Goal: Task Accomplishment & Management: Manage account settings

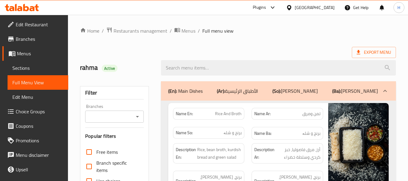
scroll to position [2386, 0]
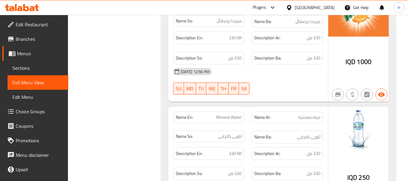
click at [332, 7] on div "Iraq" at bounding box center [315, 7] width 40 height 7
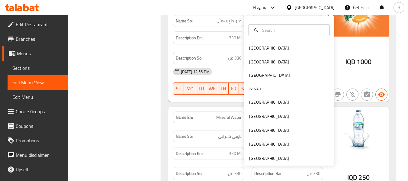
click at [330, 5] on div "Iraq" at bounding box center [315, 7] width 40 height 7
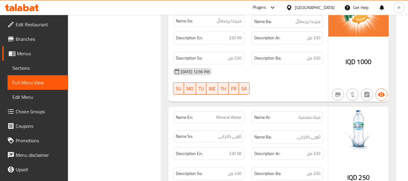
click at [330, 8] on div "Iraq" at bounding box center [315, 7] width 40 height 7
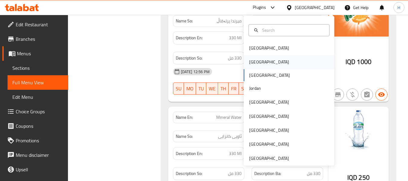
click at [263, 65] on div "Egypt" at bounding box center [289, 62] width 91 height 14
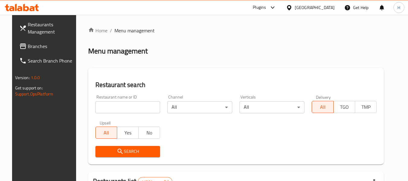
click at [105, 101] on input "search" at bounding box center [128, 107] width 65 height 12
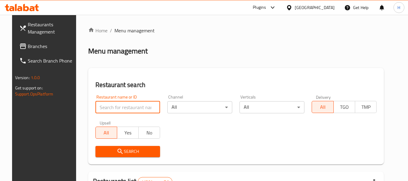
paste input "502524"
type input "502524"
click button "Search" at bounding box center [128, 151] width 65 height 11
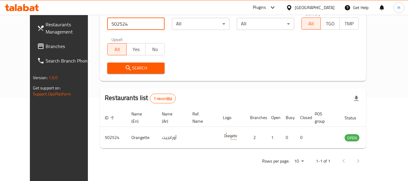
scroll to position [83, 0]
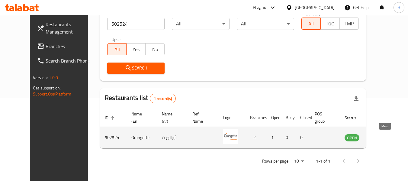
click at [382, 137] on icon "enhanced table" at bounding box center [380, 137] width 7 height 5
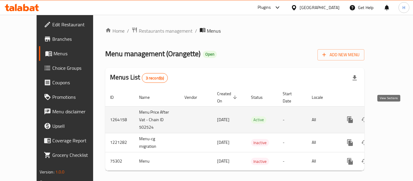
click at [395, 112] on link "enhanced table" at bounding box center [393, 119] width 15 height 15
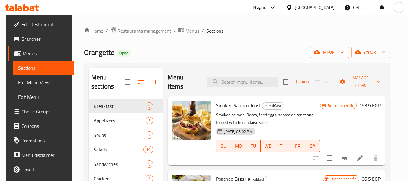
click at [315, 54] on div "Orangette Open import export" at bounding box center [237, 52] width 307 height 11
click at [320, 55] on icon "button" at bounding box center [317, 52] width 6 height 6
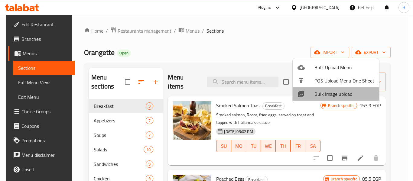
click at [320, 93] on span "Bulk Image upload" at bounding box center [344, 93] width 60 height 7
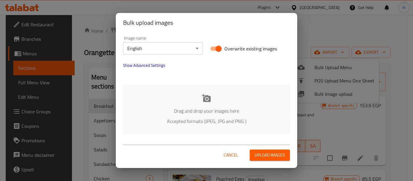
click at [214, 112] on p "Drag and drop your images here" at bounding box center [206, 110] width 149 height 7
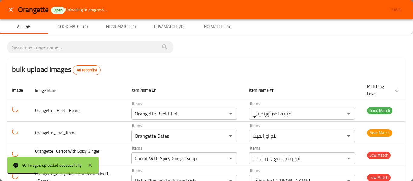
click at [12, 10] on icon "close" at bounding box center [11, 10] width 4 height 4
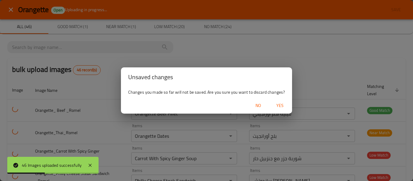
click at [279, 108] on span "Yes" at bounding box center [280, 106] width 15 height 8
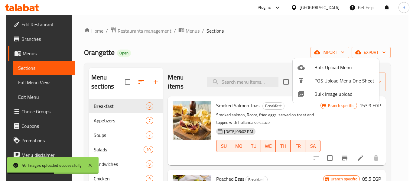
click at [323, 94] on span "Bulk Image upload" at bounding box center [344, 93] width 60 height 7
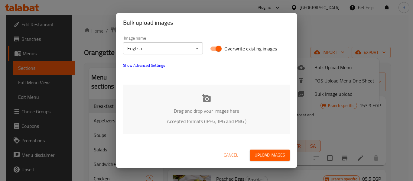
click at [243, 125] on p "Accepted formats (JPEG, JPG and PNG )" at bounding box center [206, 121] width 149 height 7
click at [162, 65] on span "Show Advanced Settings" at bounding box center [144, 65] width 42 height 7
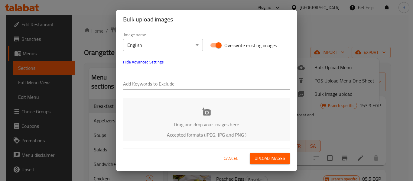
click at [161, 93] on div "Add Keywords to Exclude" at bounding box center [206, 81] width 174 height 24
click at [161, 91] on div "Add Keywords to Exclude" at bounding box center [206, 81] width 174 height 24
click at [164, 86] on input "text" at bounding box center [206, 85] width 167 height 10
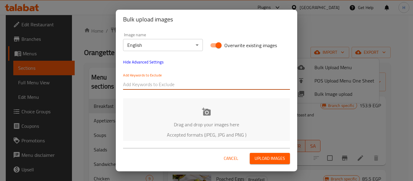
paste input "Orangette_ Beef _Romel"
drag, startPoint x: 148, startPoint y: 86, endPoint x: 157, endPoint y: 88, distance: 9.5
click at [157, 88] on input "Orangette_ Beef _Romel" at bounding box center [206, 85] width 167 height 10
drag, startPoint x: 149, startPoint y: 84, endPoint x: 210, endPoint y: 87, distance: 60.5
click at [210, 87] on input "Orangette_ _Romel" at bounding box center [206, 85] width 167 height 10
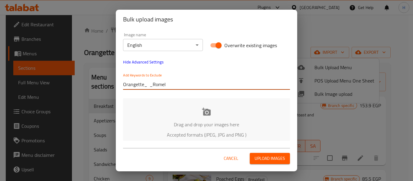
type input "Orangette_"
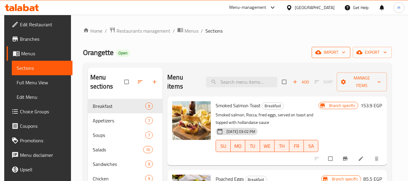
click at [328, 50] on span "import" at bounding box center [331, 53] width 29 height 8
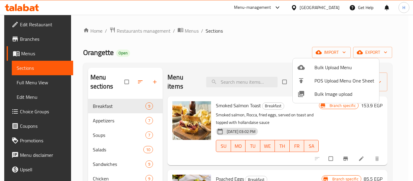
click at [307, 93] on div at bounding box center [306, 93] width 17 height 7
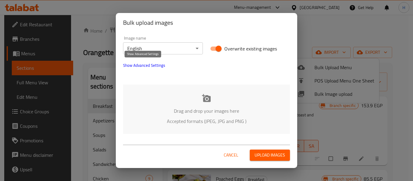
click at [161, 68] on span "Show Advanced Settings" at bounding box center [144, 65] width 42 height 7
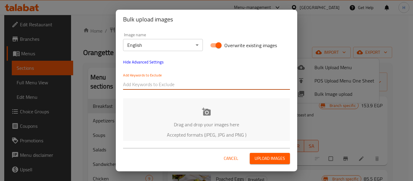
click at [148, 84] on input "text" at bounding box center [206, 85] width 167 height 10
paste input "Orangette_ Beef _Romel"
drag, startPoint x: 147, startPoint y: 84, endPoint x: 181, endPoint y: 83, distance: 34.8
click at [181, 83] on input "Orangette_ Beef _Romel" at bounding box center [206, 85] width 167 height 10
click at [151, 86] on input "Orangette_ Beef _Romel" at bounding box center [206, 85] width 167 height 10
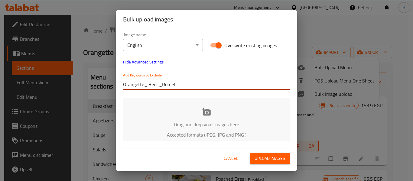
click at [152, 86] on input "Orangette_ Beef _Romel" at bounding box center [206, 85] width 167 height 10
click at [151, 86] on input "Orangette_ Beef _Romel" at bounding box center [206, 85] width 167 height 10
click at [148, 85] on input "Orangette_ Beef _Romel" at bounding box center [206, 85] width 167 height 10
drag, startPoint x: 148, startPoint y: 85, endPoint x: 259, endPoint y: 91, distance: 110.5
click at [259, 91] on div "Add Keywords to Exclude Orangette_ Beef _Romel" at bounding box center [206, 81] width 174 height 24
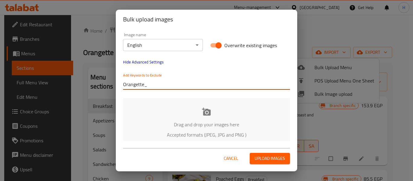
paste input "Orangette_ Beef _Romel"
type input "Orangette_"
paste input "Orangette_ Beef _Romel"
drag, startPoint x: 196, startPoint y: 83, endPoint x: 161, endPoint y: 87, distance: 35.4
click at [160, 87] on input "Orangette_ Beef _Romel" at bounding box center [225, 85] width 130 height 10
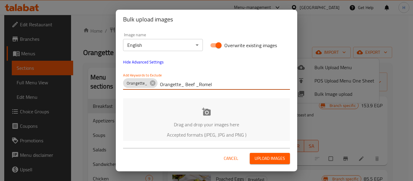
type input "Romel"
click at [160, 117] on div "Drag and drop your images here Accepted formats (JPEG, JPG and PNG )" at bounding box center [206, 122] width 167 height 49
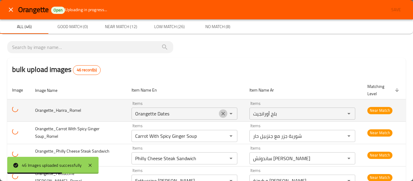
click at [220, 114] on icon "Clear" at bounding box center [223, 114] width 6 height 6
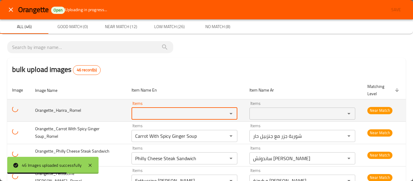
click at [212, 115] on input "Items" at bounding box center [175, 113] width 84 height 8
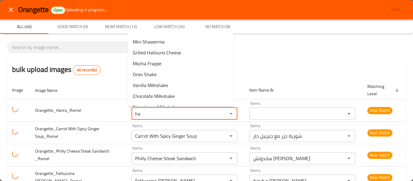
type input "ha"
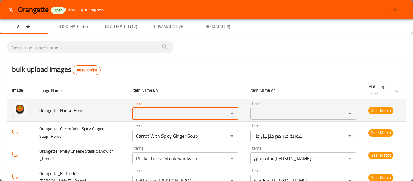
click at [179, 111] on input "Items" at bounding box center [176, 113] width 84 height 8
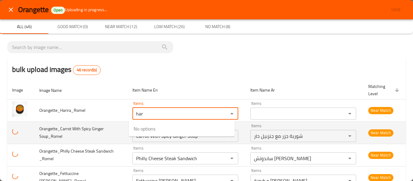
type input "har"
click at [91, 135] on td "Orangette_Carrot With Spicy Ginger Soup_Romel" at bounding box center [80, 133] width 93 height 22
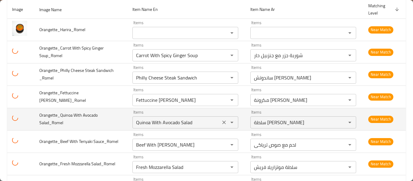
scroll to position [161, 0]
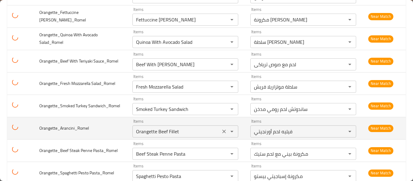
click at [221, 134] on icon "Clear" at bounding box center [224, 131] width 6 height 6
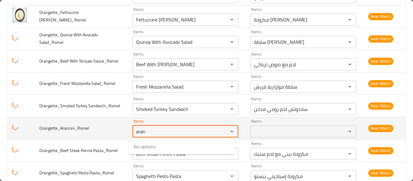
type input "aran"
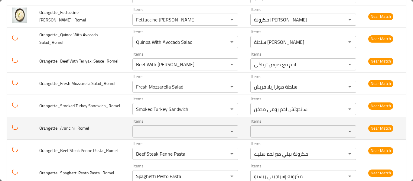
click at [66, 129] on span "Orangette_Arancini_Romel" at bounding box center [64, 128] width 50 height 8
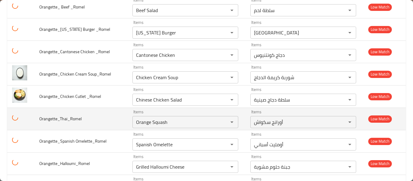
click at [65, 115] on span "Orangette_Thai_Romel" at bounding box center [60, 119] width 42 height 8
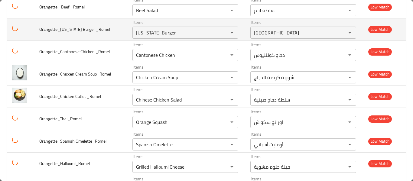
scroll to position [403, 0]
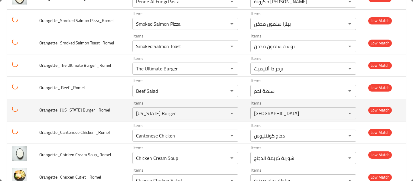
click at [79, 120] on td "Orangette_California Burger _Romel" at bounding box center [80, 110] width 93 height 22
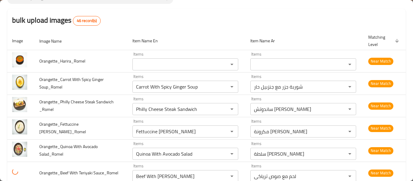
scroll to position [0, 0]
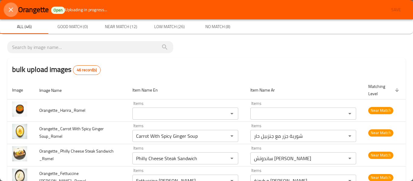
click at [9, 9] on icon "close" at bounding box center [10, 9] width 7 height 7
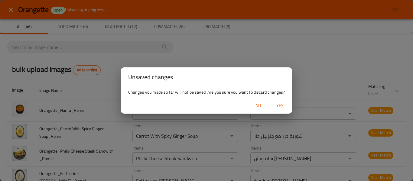
click at [284, 105] on span "Yes" at bounding box center [280, 106] width 15 height 8
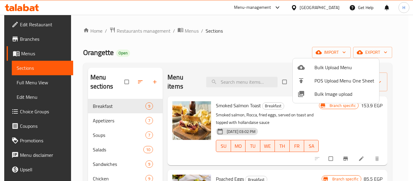
click at [317, 97] on span "Bulk Image upload" at bounding box center [344, 93] width 60 height 7
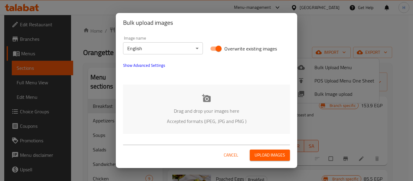
click at [150, 73] on div at bounding box center [206, 76] width 174 height 7
click at [151, 68] on span "Show Advanced Settings" at bounding box center [144, 65] width 42 height 7
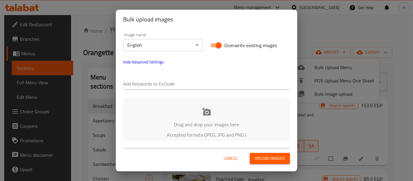
drag, startPoint x: 135, startPoint y: 90, endPoint x: 142, endPoint y: 85, distance: 8.4
click at [135, 90] on div "Add Keywords to Exclude" at bounding box center [206, 81] width 174 height 24
click at [142, 84] on input "text" at bounding box center [206, 85] width 167 height 10
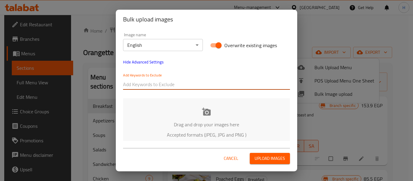
paste input "Orangette_ Beef _Romel"
drag, startPoint x: 147, startPoint y: 87, endPoint x: 225, endPoint y: 95, distance: 78.3
click at [225, 95] on div "Image name English ​ Overwrite existing images Hide Advanced Settings Add Keywo…" at bounding box center [206, 85] width 181 height 112
type input "Orangette_"
paste input "Orangette_ Beef _Romel"
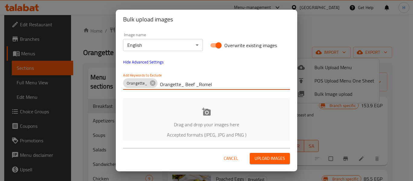
drag, startPoint x: 194, startPoint y: 85, endPoint x: 179, endPoint y: 80, distance: 15.3
click at [173, 83] on input "Orangette_ Beef _Romel" at bounding box center [225, 85] width 130 height 10
click at [179, 80] on input "Orangette_ Beef _Romel" at bounding box center [225, 85] width 130 height 10
drag, startPoint x: 197, startPoint y: 86, endPoint x: 160, endPoint y: 88, distance: 37.9
click at [160, 88] on input "Orangette_ Beef _Romel" at bounding box center [225, 85] width 130 height 10
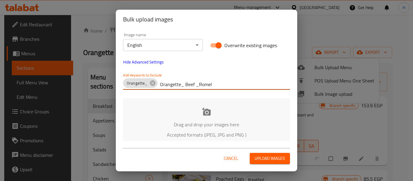
type input "Romel"
click at [170, 113] on div "Drag and drop your images here Accepted formats (JPEG, JPG and PNG )" at bounding box center [206, 122] width 167 height 49
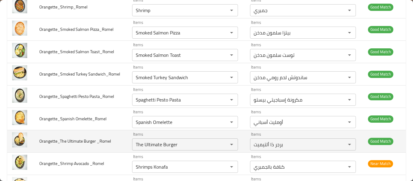
scroll to position [564, 0]
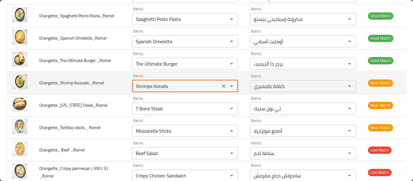
drag, startPoint x: 152, startPoint y: 84, endPoint x: 186, endPoint y: 86, distance: 33.6
click at [186, 86] on _Romel "Shrimps Konafa" at bounding box center [176, 86] width 84 height 8
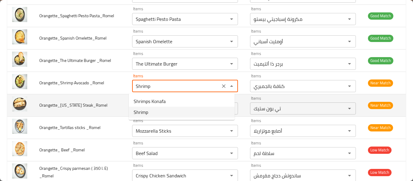
type _Romel "Shrimps Konafa"
click at [75, 111] on td "Orangette_Texas Steak_Romel" at bounding box center [80, 105] width 93 height 22
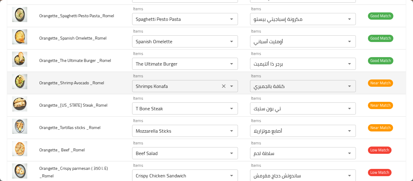
click at [222, 86] on icon "Clear" at bounding box center [224, 86] width 6 height 6
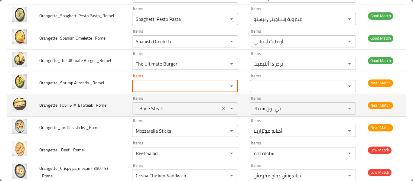
click at [192, 110] on Steak_Romel "T Bone Steak" at bounding box center [176, 108] width 84 height 8
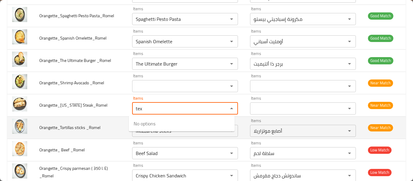
type Steak_Romel "tex"
click at [73, 125] on span "Orangette_Tortillas sticks _Romel" at bounding box center [69, 128] width 61 height 8
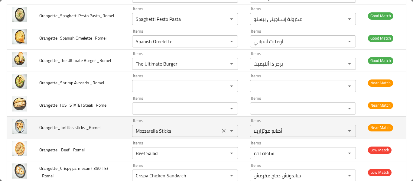
click at [219, 132] on button "Clear" at bounding box center [223, 131] width 8 height 8
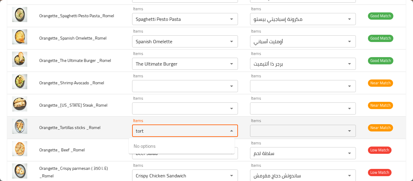
type _Romel "tort"
click at [87, 125] on span "Orangette_Tortillas sticks _Romel" at bounding box center [69, 128] width 61 height 8
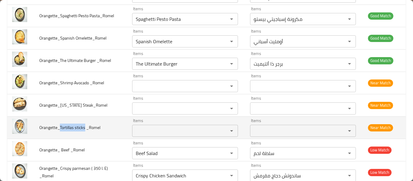
drag, startPoint x: 59, startPoint y: 128, endPoint x: 84, endPoint y: 128, distance: 25.4
click at [84, 128] on span "Orangette_Tortillas sticks _Romel" at bounding box center [69, 128] width 61 height 8
copy span "Tortillas sticks"
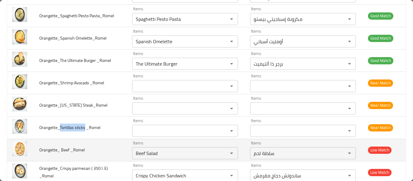
click at [80, 155] on td "Orangette_ Beef _Romel" at bounding box center [80, 150] width 93 height 22
click at [146, 155] on _Romel "Beef Salad" at bounding box center [176, 153] width 84 height 8
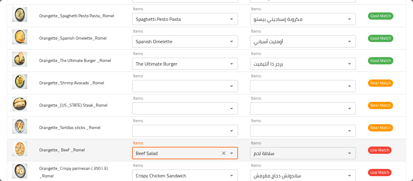
click at [151, 153] on _Romel "Beef Salad" at bounding box center [176, 153] width 84 height 8
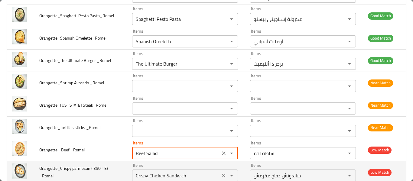
drag, startPoint x: 143, startPoint y: 155, endPoint x: 180, endPoint y: 164, distance: 37.5
click at [179, 162] on tbody "Orangette_Basil Chicken _Romel Items Basil Chicken Items Items دجاج مع ريحان It…" at bounding box center [206, 49] width 398 height 1029
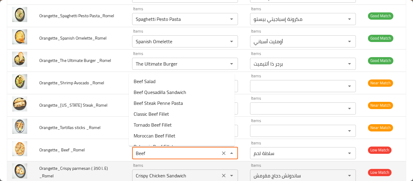
type _Romel "Beef"
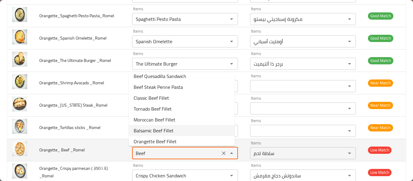
scroll to position [30, 0]
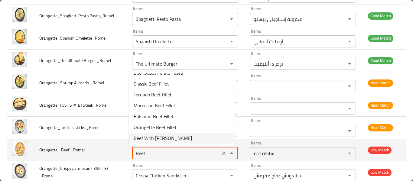
click at [143, 154] on _Romel "Beef" at bounding box center [176, 153] width 84 height 8
click at [154, 149] on _Romel "Beef" at bounding box center [176, 153] width 84 height 8
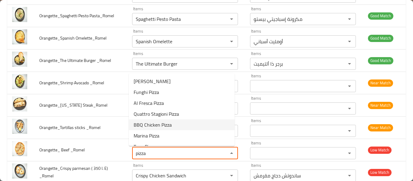
scroll to position [52, 0]
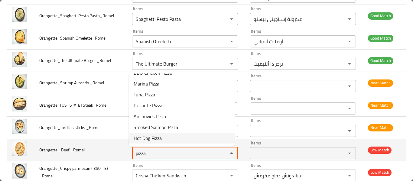
click at [175, 149] on div "pizza Items" at bounding box center [185, 153] width 106 height 12
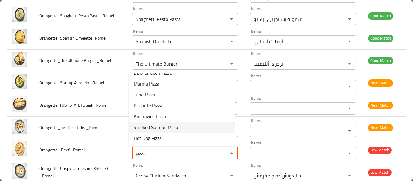
scroll to position [0, 0]
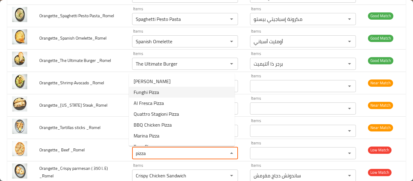
click at [162, 89] on _Romel-option-1 "Funghi Pizza" at bounding box center [182, 92] width 106 height 11
type _Romel "Funghi Pizza"
type _Romel-ar "بيتزا فونجي"
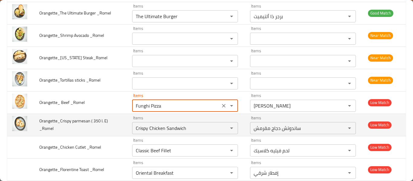
scroll to position [645, 0]
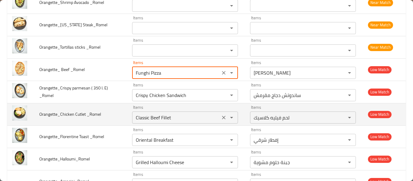
click at [155, 106] on div "Items Classic Beef Fillet Items" at bounding box center [185, 114] width 106 height 18
type _Romel "Funghi Pizza"
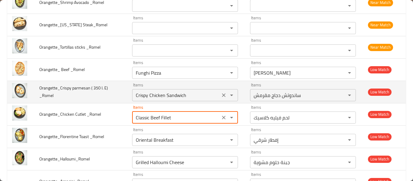
click at [156, 101] on div "Crispy Chicken Sandwich Items" at bounding box center [185, 95] width 106 height 12
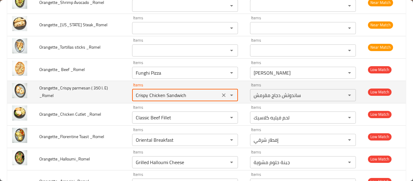
click at [221, 96] on icon "Clear" at bounding box center [224, 95] width 6 height 6
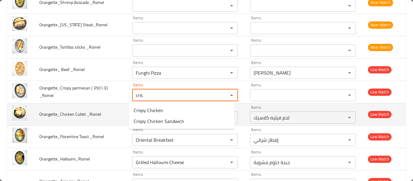
type _Romel "cris"
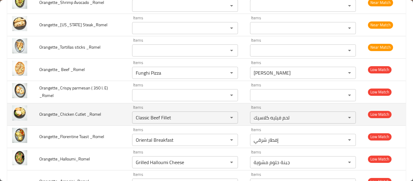
click at [102, 107] on td "Orangette_Chicken Cutlet _Romel" at bounding box center [80, 114] width 93 height 22
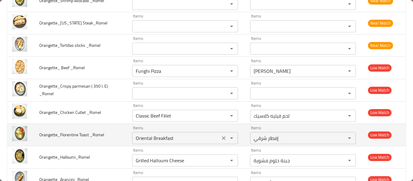
scroll to position [637, 0]
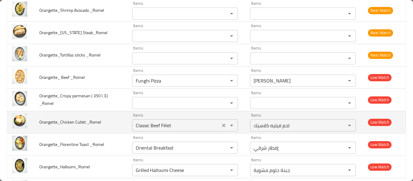
click at [221, 124] on icon "Clear" at bounding box center [224, 125] width 6 height 6
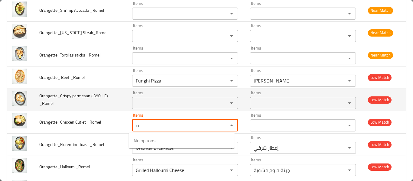
type _Romel "cu"
click at [205, 109] on td "Items Items" at bounding box center [186, 100] width 118 height 22
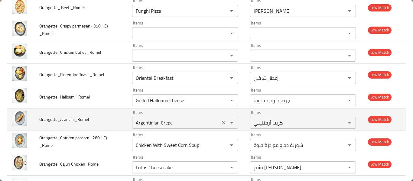
scroll to position [718, 0]
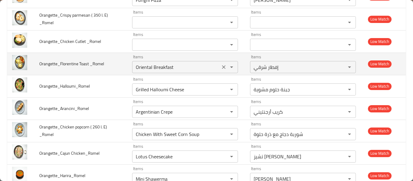
click at [154, 66] on _Romel "Oriental Breakfast" at bounding box center [176, 67] width 84 height 8
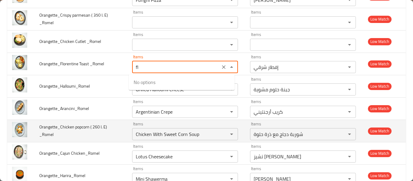
type _Romel "f"
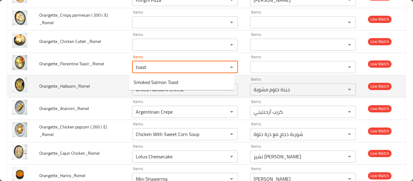
type _Romel "toast"
click at [73, 96] on td "Orangette_Halloumi_Romel" at bounding box center [80, 86] width 93 height 22
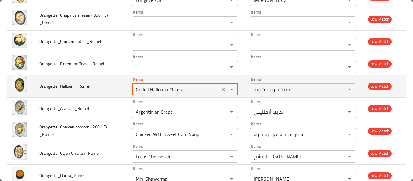
click at [139, 93] on input "Grilled Halloumi Cheese" at bounding box center [176, 89] width 84 height 8
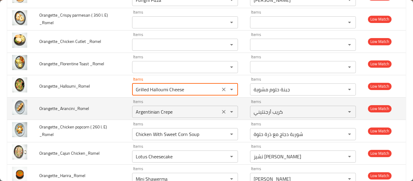
click at [162, 113] on input "Argentinian Crepe" at bounding box center [176, 112] width 84 height 8
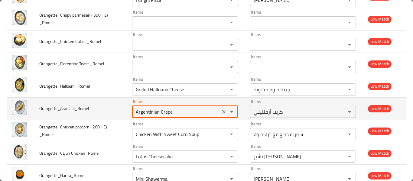
click at [151, 113] on input "Argentinian Crepe" at bounding box center [176, 112] width 84 height 8
type input "Argentinian Crepe"
click at [65, 108] on span "Orangette_Arancini_Romel" at bounding box center [64, 109] width 50 height 8
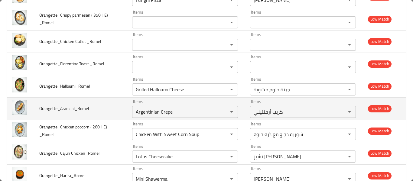
click at [61, 106] on span "Orangette_Arancini_Romel" at bounding box center [64, 109] width 50 height 8
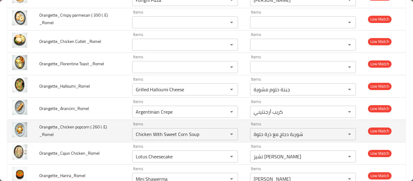
click at [95, 127] on span "Orangette_Chicken popcorn ( 260 l. E) _Romel" at bounding box center [73, 130] width 68 height 15
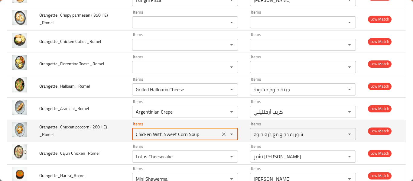
drag, startPoint x: 149, startPoint y: 136, endPoint x: 232, endPoint y: 135, distance: 82.5
click at [232, 135] on div "Chicken With Sweet Corn Soup Items" at bounding box center [185, 134] width 106 height 12
type _Romel "Chicken pop"
click at [219, 137] on button "Clear" at bounding box center [223, 134] width 8 height 8
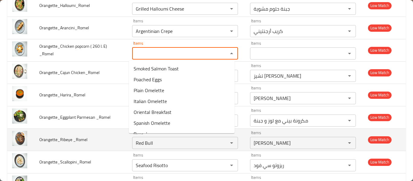
click at [82, 130] on td "Orangette_Ribeye _Romel" at bounding box center [80, 139] width 93 height 22
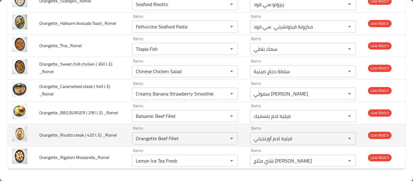
scroll to position [798, 0]
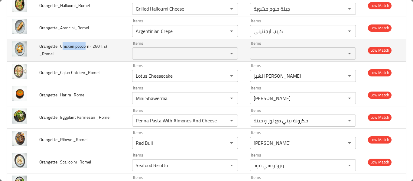
drag, startPoint x: 61, startPoint y: 46, endPoint x: 84, endPoint y: 44, distance: 23.0
click at [84, 45] on span "Orangette_Chicken popcorn ( 260 l. E) _Romel" at bounding box center [73, 49] width 68 height 15
click at [63, 46] on span "Orangette_Chicken popcorn ( 260 l. E) _Romel" at bounding box center [73, 49] width 68 height 15
click at [88, 48] on span "Orangette_Chicken popcorn ( 260 l. E) _Romel" at bounding box center [73, 49] width 68 height 15
click at [154, 47] on div "Items" at bounding box center [185, 53] width 106 height 12
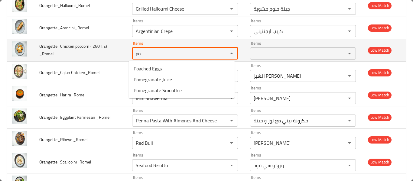
type _Romel "po"
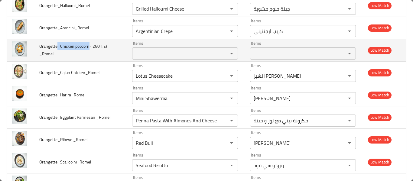
drag, startPoint x: 58, startPoint y: 46, endPoint x: 89, endPoint y: 46, distance: 31.1
click at [89, 46] on span "Orangette_Chicken popcorn ( 260 l. E) _Romel" at bounding box center [73, 49] width 68 height 15
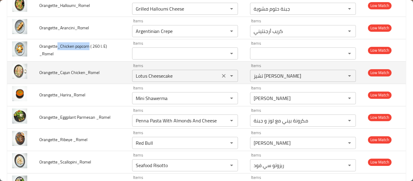
click at [221, 76] on icon "Clear" at bounding box center [224, 76] width 6 height 6
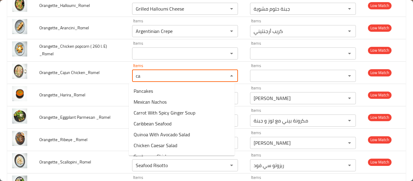
scroll to position [150, 0]
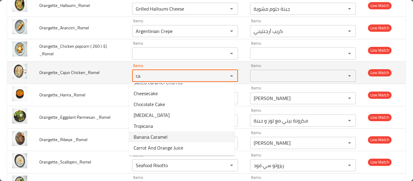
type Chicken_Romel "ca"
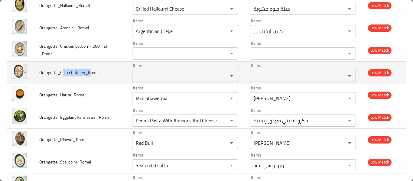
click at [88, 74] on span "Orangette_Cajun Chicken_Romel" at bounding box center [69, 73] width 60 height 8
click at [60, 73] on span "Orangette_Cajun Chicken_Romel" at bounding box center [69, 73] width 60 height 8
drag, startPoint x: 62, startPoint y: 73, endPoint x: 80, endPoint y: 75, distance: 18.0
click at [80, 75] on span "Orangette_Cajun Chicken_Romel" at bounding box center [69, 73] width 60 height 8
click at [76, 75] on span "Orangette_Cajun Chicken_Romel" at bounding box center [69, 73] width 60 height 8
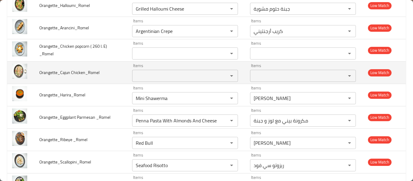
click at [61, 73] on span "Orangette_Cajun Chicken_Romel" at bounding box center [69, 73] width 60 height 8
drag, startPoint x: 60, startPoint y: 73, endPoint x: 84, endPoint y: 75, distance: 23.4
click at [84, 75] on span "Orangette_Cajun Chicken_Romel" at bounding box center [69, 73] width 60 height 8
copy span "Cajun Chicken"
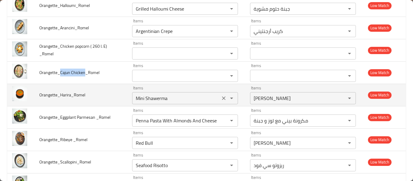
click at [221, 100] on icon "Clear" at bounding box center [224, 98] width 6 height 6
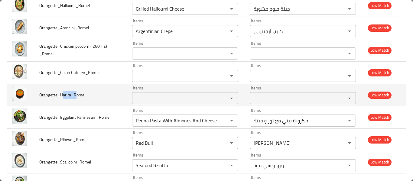
drag, startPoint x: 73, startPoint y: 96, endPoint x: 60, endPoint y: 96, distance: 13.3
click at [75, 96] on span "Orangette_Harira_Romel" at bounding box center [62, 95] width 46 height 8
drag, startPoint x: 60, startPoint y: 96, endPoint x: 71, endPoint y: 96, distance: 10.3
click at [71, 96] on span "Orangette_Harira_Romel" at bounding box center [62, 95] width 46 height 8
copy span "Harira"
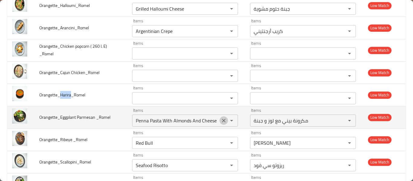
click at [221, 121] on icon "Clear" at bounding box center [224, 121] width 6 height 6
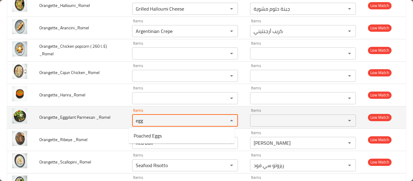
type _Romel "egg"
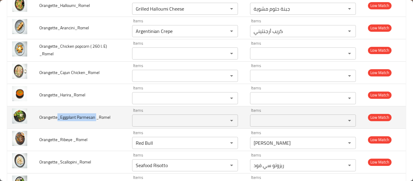
drag, startPoint x: 59, startPoint y: 116, endPoint x: 96, endPoint y: 119, distance: 36.4
click at [96, 119] on span "Orangette_Eggplant Parmesan _Romel" at bounding box center [74, 117] width 71 height 8
copy span "_Eggplant Parmesan"
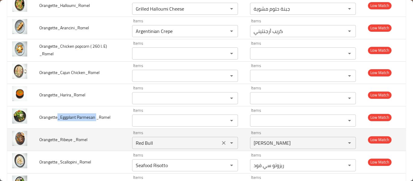
click at [223, 144] on icon "Clear" at bounding box center [224, 143] width 6 height 6
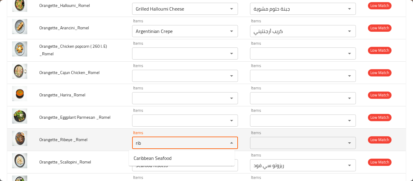
type _Romel "rib"
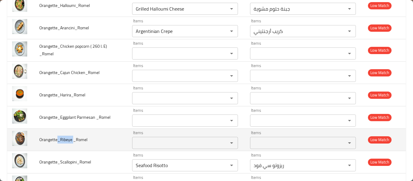
drag, startPoint x: 59, startPoint y: 141, endPoint x: 74, endPoint y: 139, distance: 15.5
click at [74, 139] on span "Orangette_Ribeye _Romel" at bounding box center [63, 140] width 48 height 8
click at [70, 139] on span "Orangette_Ribeye _Romel" at bounding box center [63, 140] width 48 height 8
click at [59, 139] on span "Orangette_Ribeye _Romel" at bounding box center [63, 140] width 48 height 8
drag, startPoint x: 59, startPoint y: 139, endPoint x: 74, endPoint y: 139, distance: 14.8
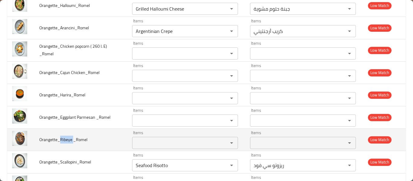
click at [74, 139] on span "Orangette_Ribeye _Romel" at bounding box center [63, 140] width 48 height 8
copy span "Ribeye"
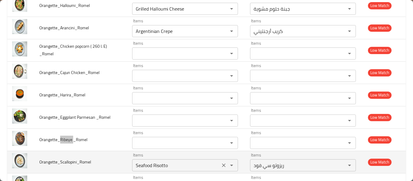
scroll to position [879, 0]
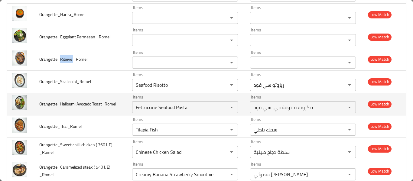
drag, startPoint x: 218, startPoint y: 83, endPoint x: 221, endPoint y: 94, distance: 11.3
click at [221, 83] on icon "Clear" at bounding box center [224, 85] width 6 height 6
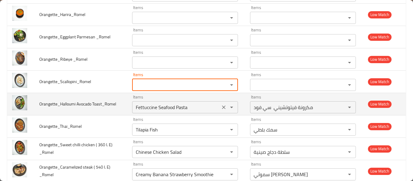
click at [220, 104] on button "Clear" at bounding box center [223, 107] width 8 height 8
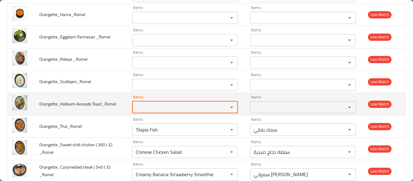
click at [220, 106] on div "enhanced table" at bounding box center [227, 107] width 16 height 8
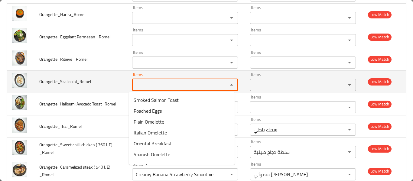
click at [184, 86] on input "Items" at bounding box center [176, 85] width 84 height 8
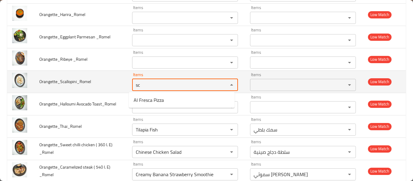
type input "sc"
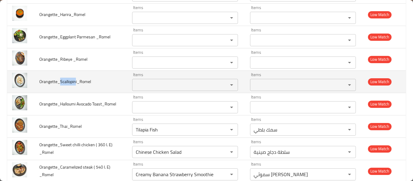
drag, startPoint x: 59, startPoint y: 81, endPoint x: 75, endPoint y: 82, distance: 15.8
click at [76, 82] on span "Orangette_Scallopini_Romel" at bounding box center [65, 82] width 52 height 8
click at [64, 90] on td "Orangette_Scallopini_Romel" at bounding box center [80, 81] width 93 height 22
drag, startPoint x: 61, startPoint y: 82, endPoint x: 77, endPoint y: 84, distance: 16.7
click at [77, 84] on span "Orangette_Scallopini_Romel" at bounding box center [65, 82] width 52 height 8
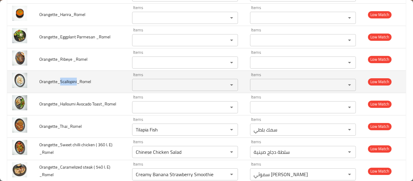
copy span "Scallopini"
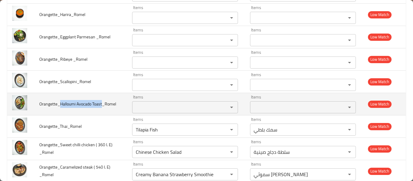
drag, startPoint x: 60, startPoint y: 103, endPoint x: 102, endPoint y: 107, distance: 41.9
click at [102, 107] on span "Orangette_Halloumi Avocado Toast_Romel" at bounding box center [77, 104] width 77 height 8
copy span "Halloumi Avocado Toast"
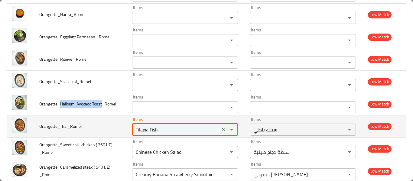
click at [174, 130] on input "Tilapia Fish" at bounding box center [176, 129] width 84 height 8
click at [221, 130] on icon "Clear" at bounding box center [224, 130] width 6 height 6
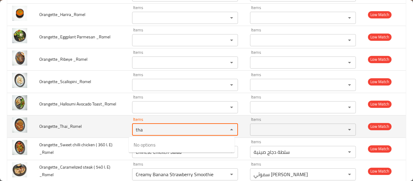
type input "tha"
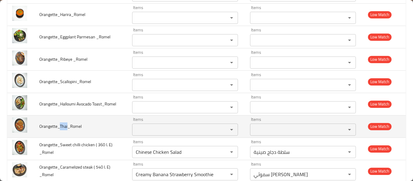
drag, startPoint x: 59, startPoint y: 127, endPoint x: 68, endPoint y: 128, distance: 9.7
click at [68, 128] on span "Orangette_Thai_Romel" at bounding box center [60, 126] width 42 height 8
copy span "Thai"
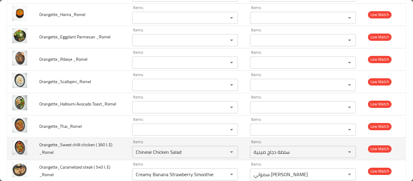
click at [62, 145] on span "Orangette_Sweet chilli chicken ( 360 l. E) _Romel" at bounding box center [75, 148] width 73 height 15
drag, startPoint x: 85, startPoint y: 149, endPoint x: 96, endPoint y: 145, distance: 11.3
click at [96, 145] on span "Orangette_Sweet chilli chicken ( 360 l. E) _Romel" at bounding box center [75, 148] width 73 height 15
copy span "Sweet chilli chicken ("
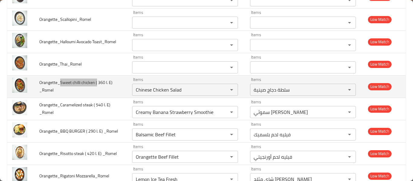
scroll to position [960, 0]
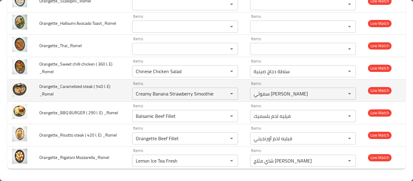
click at [58, 91] on td "Orangette_Caramelized steak ( 540 l. E) _Romel" at bounding box center [80, 90] width 93 height 22
drag, startPoint x: 60, startPoint y: 86, endPoint x: 92, endPoint y: 89, distance: 32.5
click at [92, 89] on span "Orangette_Caramelized steak ( 540 l. E) _Romel" at bounding box center [74, 90] width 71 height 15
copy span "Caramelized steak"
click at [221, 96] on icon "Clear" at bounding box center [224, 94] width 6 height 6
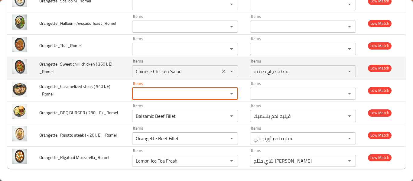
click at [221, 70] on icon "Clear" at bounding box center [224, 71] width 6 height 6
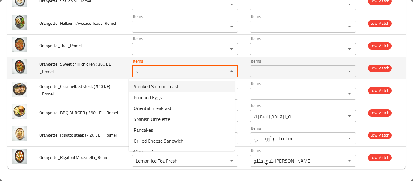
type _Romel "s"
click at [98, 77] on td "Orangette_Sweet chilli chicken ( 360 l. E) _Romel" at bounding box center [80, 68] width 93 height 22
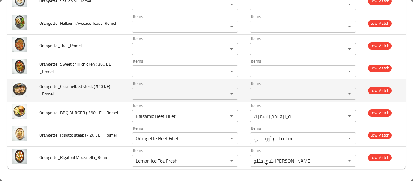
click at [163, 93] on _Romel "Items" at bounding box center [176, 93] width 84 height 8
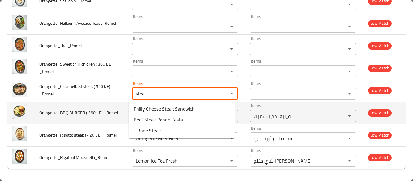
type _Romel "stea"
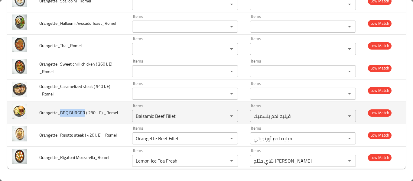
drag, startPoint x: 67, startPoint y: 113, endPoint x: 85, endPoint y: 111, distance: 18.3
click at [85, 111] on span "Orangette_BBQ BURGER ( 290 l. E) _Romel" at bounding box center [78, 113] width 79 height 8
click at [221, 117] on icon "Clear" at bounding box center [224, 116] width 6 height 6
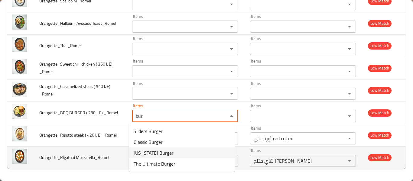
type _Romel "bur"
click at [75, 149] on td "Orangette_Rigatoni Mozzarella_Romel" at bounding box center [80, 157] width 93 height 22
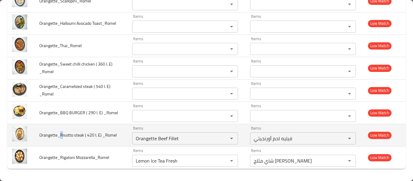
click at [61, 137] on span "Orangette_Risotto steak ( 420 l. E) _Romel" at bounding box center [77, 135] width 77 height 8
click at [142, 139] on _Romel "Orangette Beef Fillet" at bounding box center [176, 138] width 84 height 8
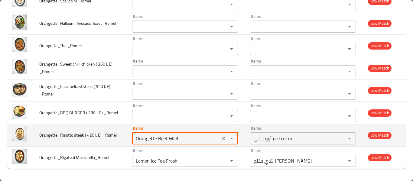
click at [143, 139] on _Romel "Orangette Beef Fillet" at bounding box center [176, 138] width 84 height 8
click at [144, 139] on _Romel "Orangette Beef Fillet" at bounding box center [176, 138] width 84 height 8
click at [147, 141] on _Romel "rette Beef Fillet" at bounding box center [176, 138] width 84 height 8
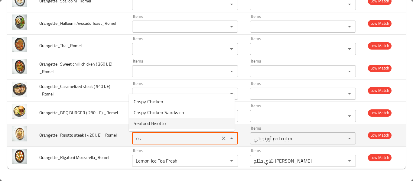
type _Romel "Orangette Beef Fillet"
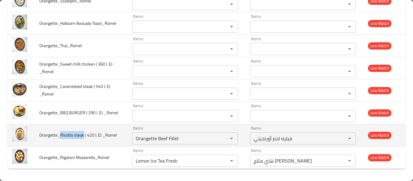
drag, startPoint x: 61, startPoint y: 134, endPoint x: 84, endPoint y: 135, distance: 23.3
click at [84, 135] on span "Orangette_Risotto steak ( 420 l. E) _Romel" at bounding box center [77, 135] width 77 height 8
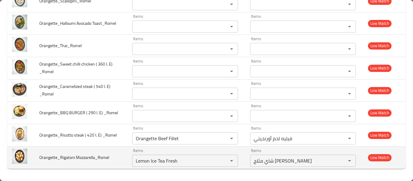
drag, startPoint x: 71, startPoint y: 164, endPoint x: 62, endPoint y: 160, distance: 9.7
click at [70, 164] on td "Orangette_Rigatoni Mozzarella_Romel" at bounding box center [80, 157] width 93 height 22
click at [222, 162] on icon "Clear" at bounding box center [224, 161] width 4 height 4
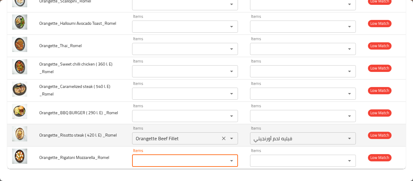
drag, startPoint x: 220, startPoint y: 138, endPoint x: 229, endPoint y: 134, distance: 9.2
click at [222, 138] on icon "Clear" at bounding box center [224, 139] width 4 height 4
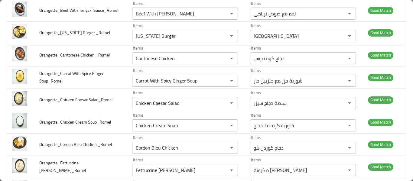
scroll to position [0, 0]
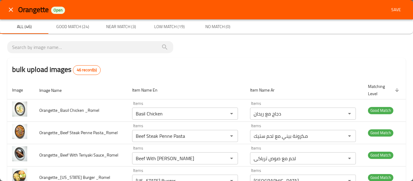
click at [392, 6] on button "Save" at bounding box center [395, 9] width 19 height 11
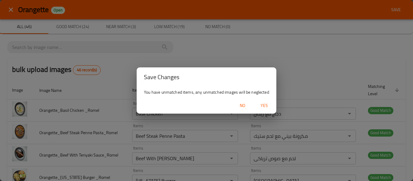
drag, startPoint x: 273, startPoint y: 104, endPoint x: 267, endPoint y: 107, distance: 6.5
click at [271, 106] on button "Yes" at bounding box center [264, 105] width 19 height 11
click at [261, 107] on icon "button" at bounding box center [264, 106] width 8 height 8
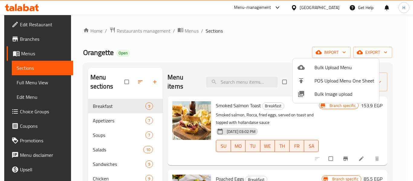
click at [16, 86] on div at bounding box center [206, 90] width 413 height 181
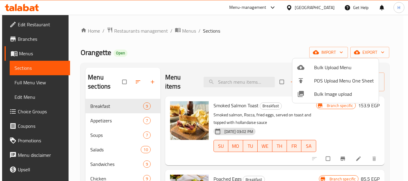
click at [16, 86] on span "Full Menu View" at bounding box center [40, 82] width 51 height 7
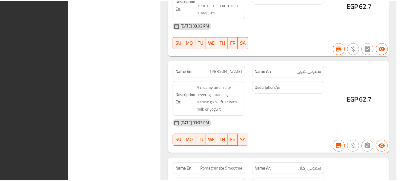
scroll to position [13718, 0]
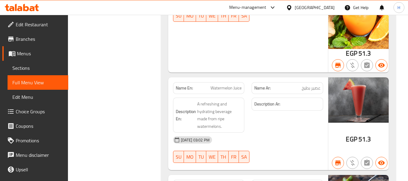
click at [18, 24] on span "Edit Restaurant" at bounding box center [40, 24] width 48 height 7
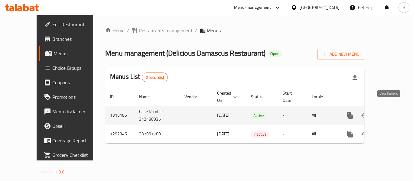
click at [390, 112] on icon "enhanced table" at bounding box center [393, 115] width 7 height 7
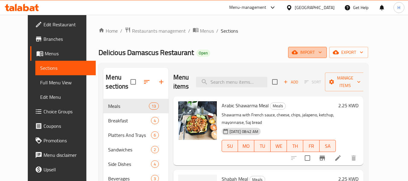
click at [322, 52] on span "import" at bounding box center [307, 53] width 29 height 8
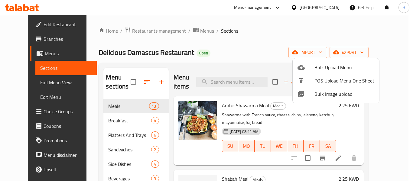
click at [325, 97] on span "Bulk Image upload" at bounding box center [344, 93] width 60 height 7
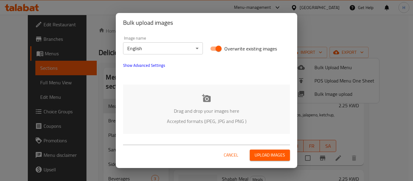
click at [152, 119] on p "Accepted formats (JPEG, JPG and PNG )" at bounding box center [206, 121] width 149 height 7
click at [154, 34] on div "Image name English ​" at bounding box center [162, 45] width 87 height 26
click at [148, 49] on body "​ Menu-management [GEOGRAPHIC_DATA] Get Help H Edit Restaurant Branches Menus S…" at bounding box center [206, 98] width 413 height 166
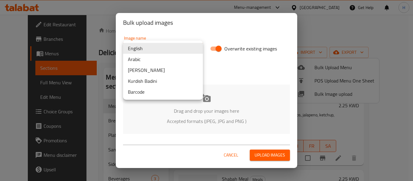
click at [143, 62] on li "Arabic" at bounding box center [163, 59] width 80 height 11
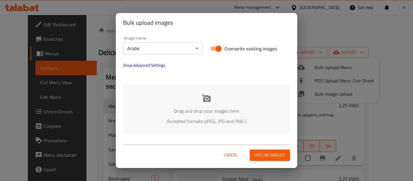
click at [151, 109] on p "Drag and drop your images here" at bounding box center [206, 110] width 149 height 7
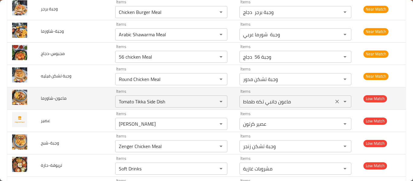
scroll to position [484, 0]
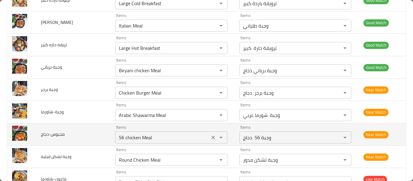
click at [142, 139] on input "56 chicken Meal" at bounding box center [162, 137] width 91 height 8
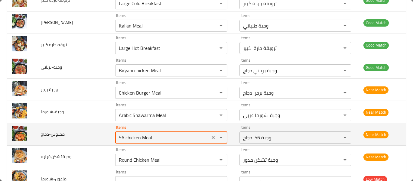
click at [142, 139] on input "56 chicken Meal" at bounding box center [162, 137] width 91 height 8
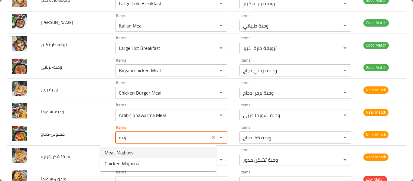
click at [132, 153] on span "Meat Majboos" at bounding box center [119, 152] width 29 height 7
type input "Meat Majboos"
type input "مجبوس لحم"
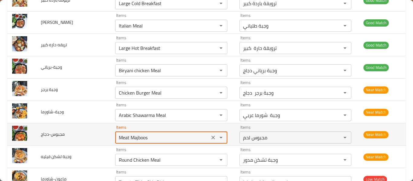
drag, startPoint x: 114, startPoint y: 138, endPoint x: 82, endPoint y: 137, distance: 31.5
click at [82, 137] on tr "مجبوس-دجاج Items Meat Majboos Items Items مجبوس لحم Items Near Match" at bounding box center [206, 134] width 398 height 22
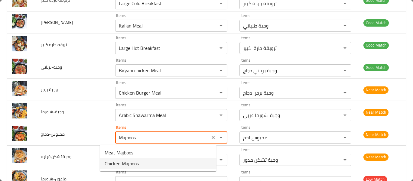
click at [109, 166] on span "Chicken Majboos" at bounding box center [122, 163] width 34 height 7
type input "Chicken Majboos"
type input "مجبوس دجاج"
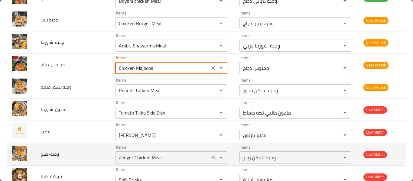
scroll to position [564, 0]
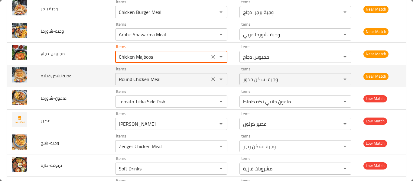
type input "Chicken Majboos"
click at [118, 79] on فيليه "Round Chicken Meal" at bounding box center [162, 79] width 91 height 8
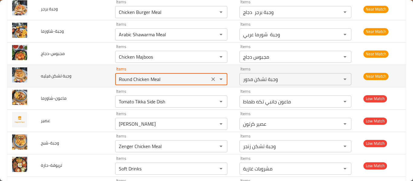
click at [118, 79] on فيليه "Round Chicken Meal" at bounding box center [162, 79] width 91 height 8
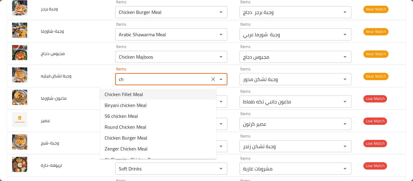
click at [116, 93] on span "Chicken Fillet Meal" at bounding box center [124, 94] width 38 height 7
type فيليه "Chicken Fillet Meal"
type فيليه-ar "وجبة تشكن فيلية"
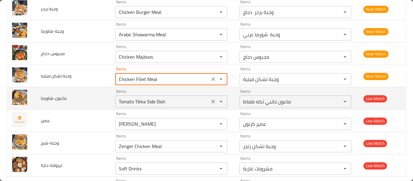
type فيليه "Chicken Fillet Meal"
click at [118, 103] on input "Tomato Tikka Side Dish" at bounding box center [162, 101] width 91 height 8
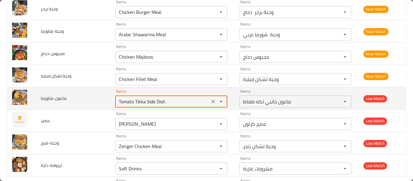
click at [118, 103] on input "Tomato Tikka Side Dish" at bounding box center [162, 101] width 91 height 8
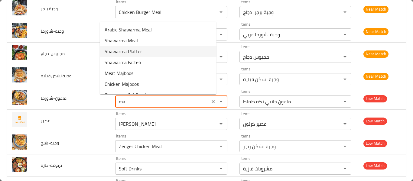
click at [148, 52] on li "Shawarma Platter" at bounding box center [158, 51] width 117 height 11
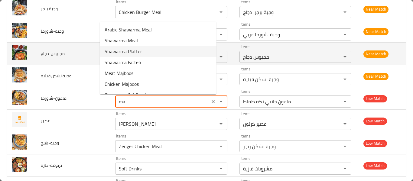
type input "Shawarma Platter"
type input "[PERSON_NAME]"
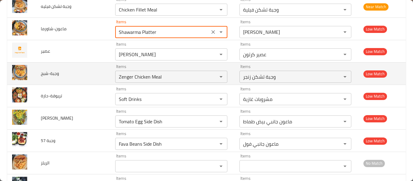
scroll to position [645, 0]
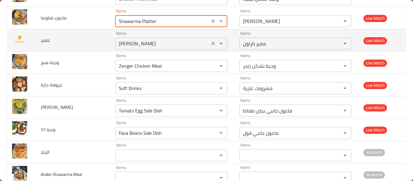
click at [210, 45] on icon "Clear" at bounding box center [213, 44] width 6 height 6
type input "Shawarma Platter"
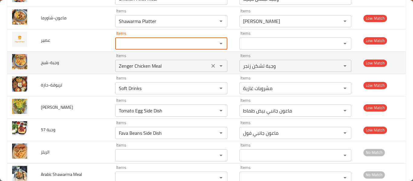
click at [210, 67] on icon "Clear" at bounding box center [213, 66] width 6 height 6
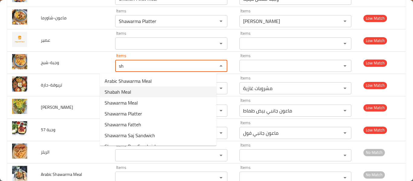
click at [153, 91] on li "Shabah Meal" at bounding box center [158, 91] width 117 height 11
type input "Shabah Meal"
type input "وجبة شبح"
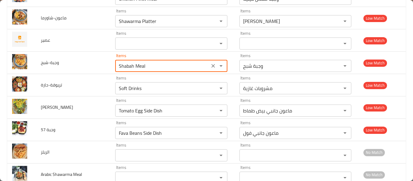
type input "Shabah Meal"
click at [153, 91] on input "Soft Drinks" at bounding box center [162, 88] width 91 height 8
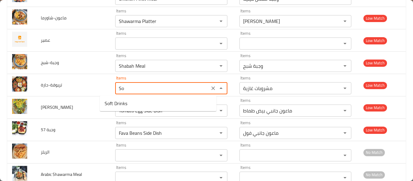
type input "S"
type input "t"
type input "s"
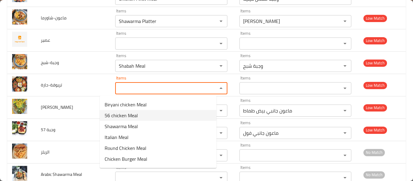
scroll to position [81, 0]
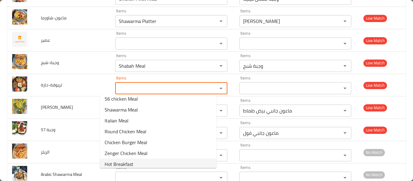
click at [139, 160] on li "Hot Breakfast" at bounding box center [158, 164] width 117 height 11
type input "Hot Breakfast"
type input "ترويقة حارة"
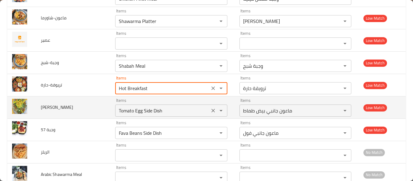
type input "Hot Breakfast"
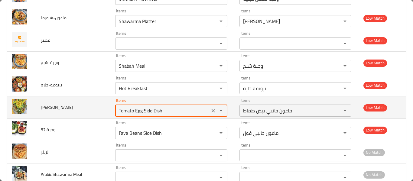
click at [124, 112] on شاورما "Tomato Egg Side Dish" at bounding box center [162, 110] width 91 height 8
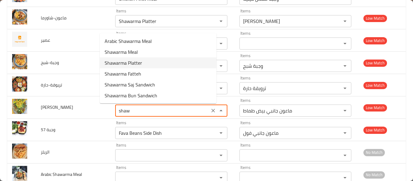
click at [150, 64] on شاورما-option-2 "Shawarma Platter" at bounding box center [158, 62] width 117 height 11
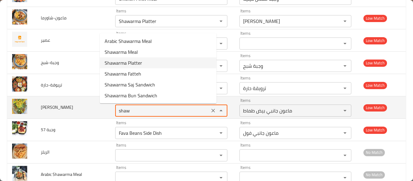
type شاورما "Shawarma Platter"
type شاورما-ar "[PERSON_NAME]"
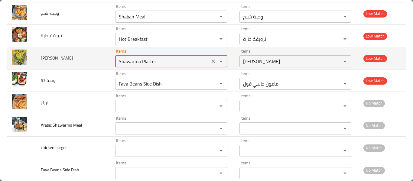
scroll to position [726, 0]
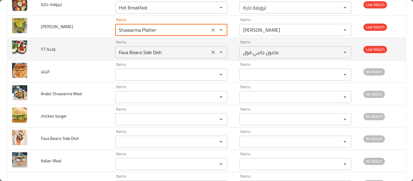
click at [210, 52] on icon "Clear" at bounding box center [213, 52] width 6 height 6
type شاورما "Shawarma Platter"
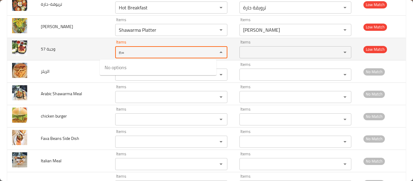
type 57 "n"
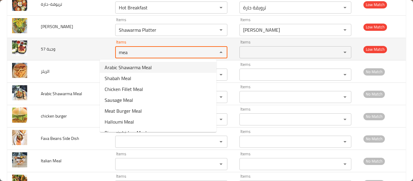
click at [128, 51] on 57 "mea" at bounding box center [162, 52] width 91 height 8
type 57 "m"
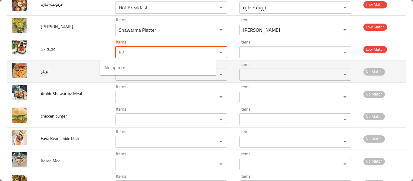
type 57 "57"
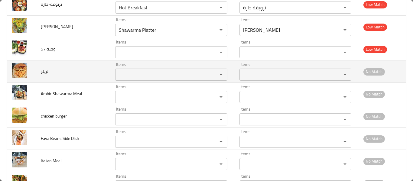
click at [69, 76] on td "الريلز" at bounding box center [73, 71] width 74 height 22
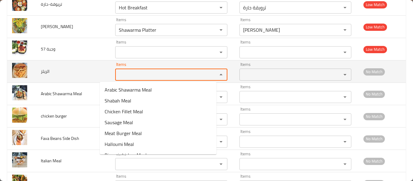
click at [125, 76] on input "Items" at bounding box center [162, 74] width 91 height 8
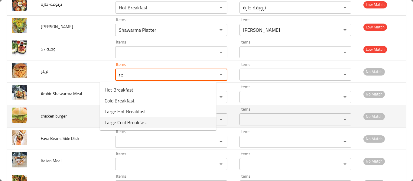
type input "re"
click at [44, 111] on td "chicken burger" at bounding box center [73, 116] width 74 height 22
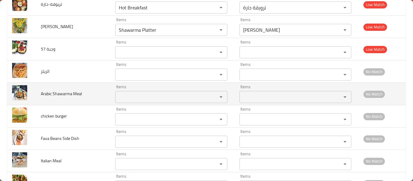
click at [117, 99] on Meal "Items" at bounding box center [162, 97] width 91 height 8
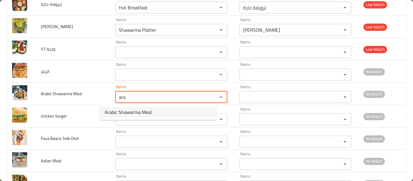
click at [110, 113] on span "Arabic Shawarma Meal" at bounding box center [128, 112] width 47 height 7
type Meal "Arabic Shawarma Meal"
type Meal-ar "وجبة شورما عربي"
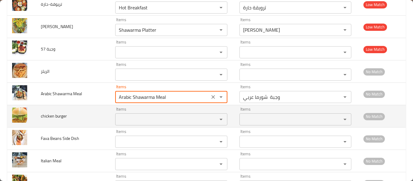
type Meal "Arabic Shawarma Meal"
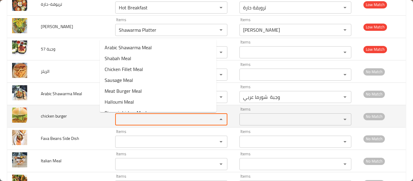
click at [119, 117] on burger "Items" at bounding box center [162, 119] width 91 height 8
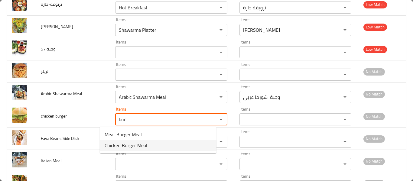
click at [119, 147] on span "Chicken Burger Meal" at bounding box center [126, 145] width 43 height 7
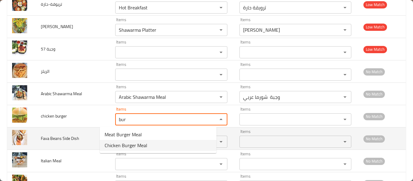
type burger "Chicken Burger Meal"
type burger-ar "وجبة برجر دجاج"
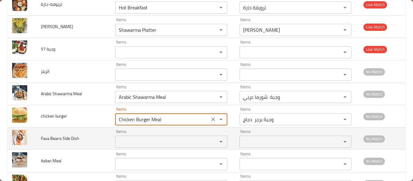
type burger "Chicken Burger Meal"
click at [117, 144] on Dish "Items" at bounding box center [162, 142] width 91 height 8
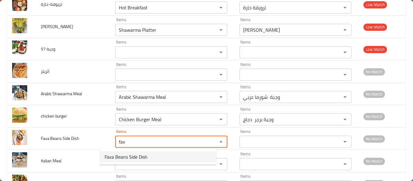
click at [116, 153] on span "Fava Beans Side Dish" at bounding box center [126, 156] width 43 height 7
type Dish "Fava Beans Side Dish"
type Dish-ar "ماعون جانبي فول"
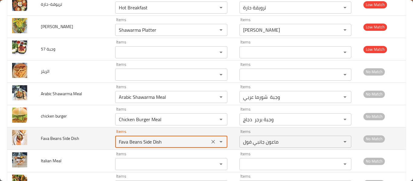
scroll to position [887, 0]
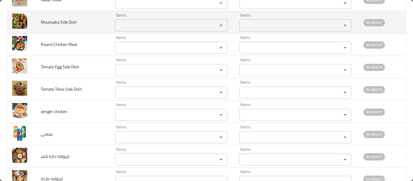
click at [135, 20] on div "Items" at bounding box center [171, 25] width 112 height 12
type Dish "Fava Beans Side Dish"
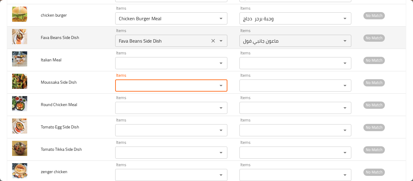
scroll to position [806, 0]
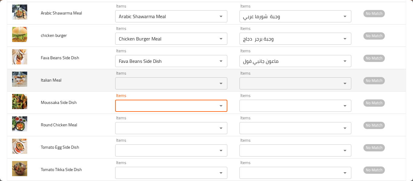
click at [130, 87] on Meal "Items" at bounding box center [162, 83] width 91 height 8
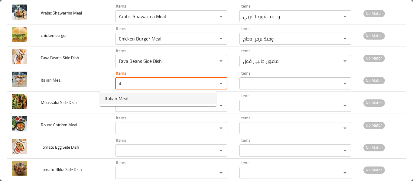
click at [122, 99] on span "Italian Meal" at bounding box center [117, 98] width 24 height 7
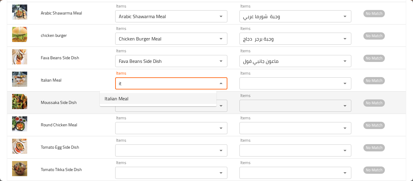
type Meal "Italian Meal"
type Meal-ar "وجبة طلياني"
type Meal "Italian Meal"
click at [125, 105] on Dish "Items" at bounding box center [162, 106] width 91 height 8
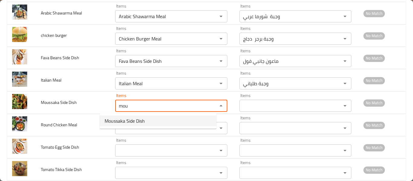
click at [132, 125] on Dish-option-0 "Moussaka Side Dish" at bounding box center [158, 120] width 117 height 11
type Dish "Moussaka Side Dish"
type Dish-ar "ماعون جانبي مسقعه"
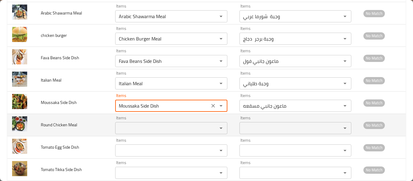
type Dish "Moussaka Side Dish"
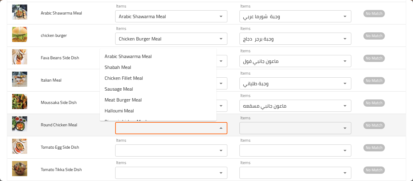
click at [130, 128] on Meal "Items" at bounding box center [162, 128] width 91 height 8
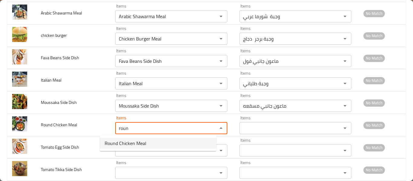
click at [168, 144] on Meal-option-0 "Round Chicken Meal" at bounding box center [158, 143] width 117 height 11
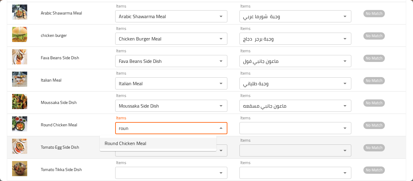
type Meal "Round Chicken Meal"
type Meal-ar "وجبة تشكن مدور"
type Meal "Round Chicken Meal"
click at [161, 151] on Dish "Items" at bounding box center [162, 150] width 91 height 8
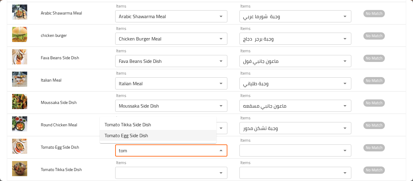
click at [158, 133] on Dish-option-1 "Tomato Egg Side Dish" at bounding box center [158, 135] width 117 height 11
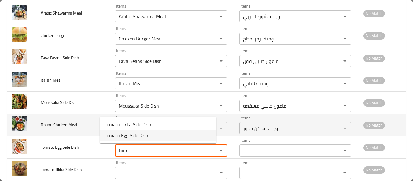
type Dish "Tomato Egg Side Dish"
type Dish-ar "ماعون جانبي بيض طماط"
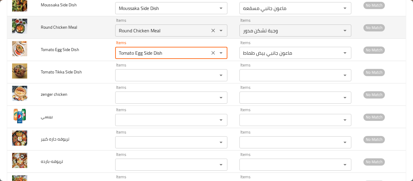
scroll to position [887, 0]
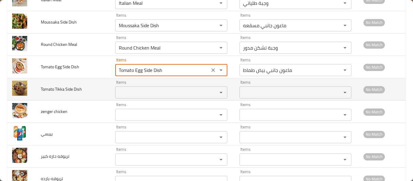
click at [136, 87] on div "Items" at bounding box center [171, 92] width 112 height 12
type Dish "Tomato Egg Side Dish"
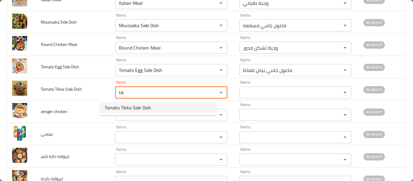
click at [133, 109] on span "Tomato Tikka Side Dish" at bounding box center [128, 107] width 47 height 7
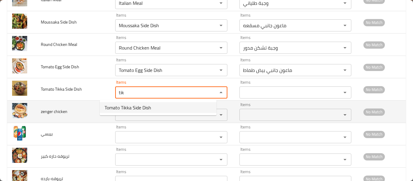
type Dish "Tomato Tikka Side Dish"
type Dish-ar "ماعون جانبي تكه طماط"
type Dish "Tomato Tikka Side Dish"
click at [127, 114] on chicken "Items" at bounding box center [162, 115] width 91 height 8
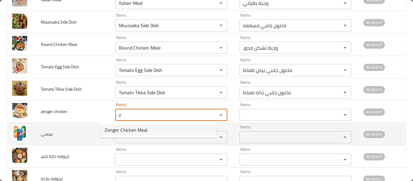
type chicken "z"
click at [125, 139] on input "Items" at bounding box center [162, 137] width 91 height 8
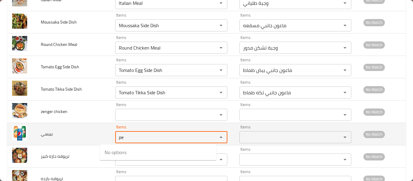
type input "p"
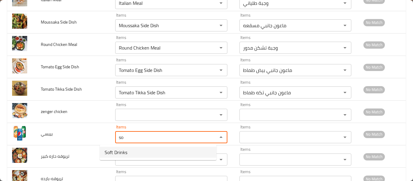
click at [136, 156] on li "Soft Drinks" at bounding box center [158, 152] width 117 height 11
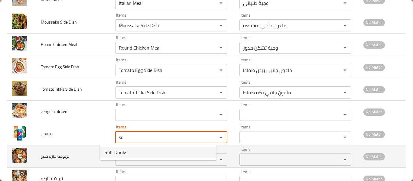
type input "Soft Drinks"
type input "مشروبات غازية"
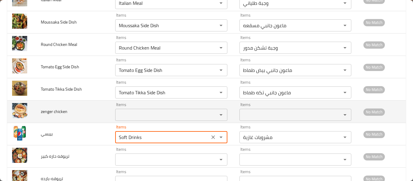
type input "Soft Drinks"
click at [138, 114] on chicken "Items" at bounding box center [162, 115] width 91 height 8
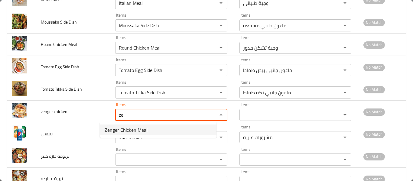
click at [130, 131] on span "Zenger Chicken Meal" at bounding box center [126, 129] width 43 height 7
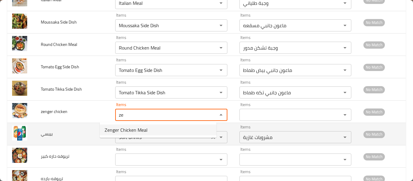
type chicken "Zenger Chicken Meal"
type chicken-ar "وجبة تشكن زنجر"
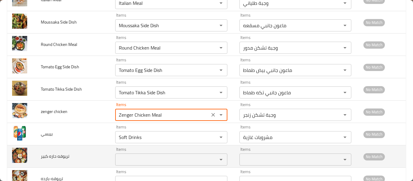
type chicken "Zenger Chicken Meal"
click at [119, 157] on كبير "Items" at bounding box center [162, 159] width 91 height 8
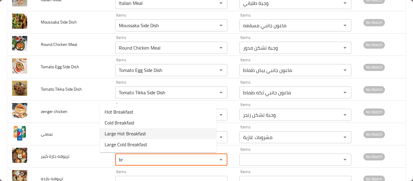
click at [126, 133] on span "Large Hot Breakfast" at bounding box center [125, 133] width 41 height 7
type كبير "Large Hot Breakfast"
type كبير-ar "ترويقة حارة كبير"
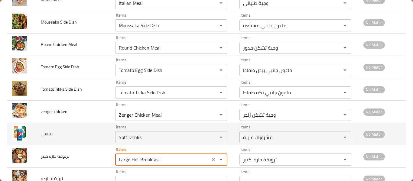
scroll to position [967, 0]
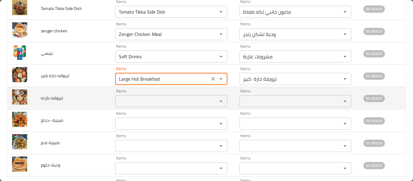
click at [115, 95] on div "Items" at bounding box center [171, 101] width 112 height 12
type كبير "Large Hot Breakfast"
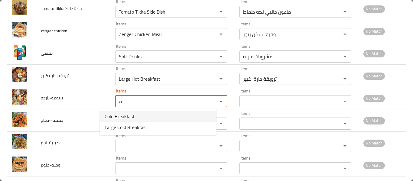
click at [115, 115] on span "Cold Breakfast" at bounding box center [120, 116] width 30 height 7
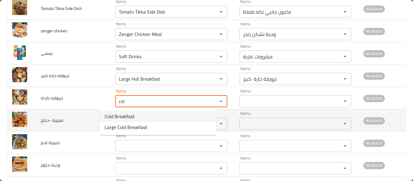
type input "Cold Breakfast"
type input "ترويقة باردة"
click at [115, 130] on div "Items" at bounding box center [171, 124] width 112 height 12
type input "Cold Breakfast"
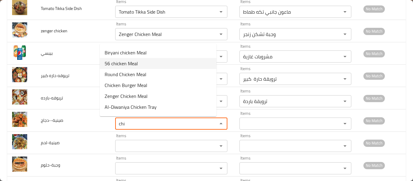
scroll to position [19, 0]
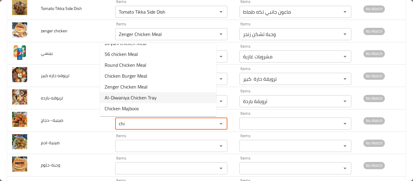
click at [157, 100] on li "Al-Diwaniya Chicken Tray" at bounding box center [158, 97] width 117 height 11
type input "Al-Diwaniya Chicken Tray"
type input "صينية الديوانية دجاج"
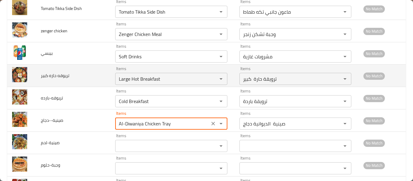
scroll to position [997, 0]
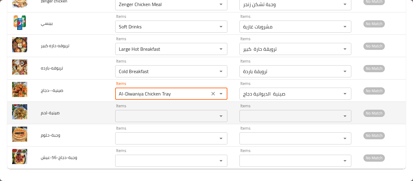
click at [149, 112] on div "Items" at bounding box center [171, 116] width 112 height 12
type input "Al-Diwaniya Chicken Tray"
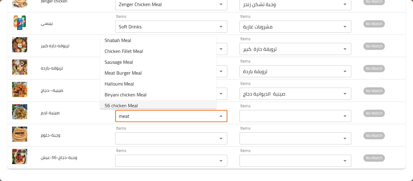
scroll to position [0, 0]
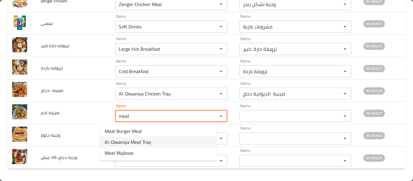
click at [125, 142] on span "Al-Diwaniya Meat Tray" at bounding box center [128, 141] width 47 height 7
type input "Al-Diwaniya Meat Tray"
type input "صينية الديوانية لحم"
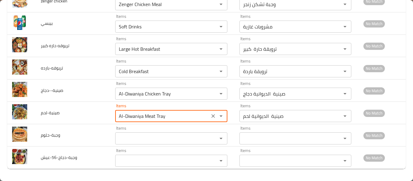
type input "Al-Diwaniya Meat Tray"
click at [125, 142] on input "Items" at bounding box center [162, 138] width 91 height 8
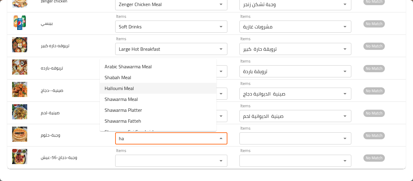
click at [126, 91] on span "Halloumi Meal" at bounding box center [119, 88] width 29 height 7
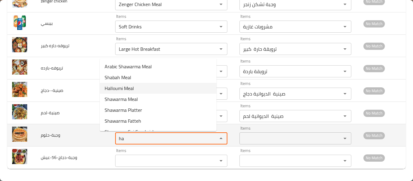
type input "Halloumi Meal"
type input "وجبة حلوم"
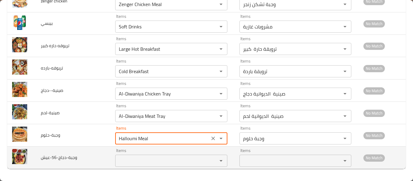
type input "Halloumi Meal"
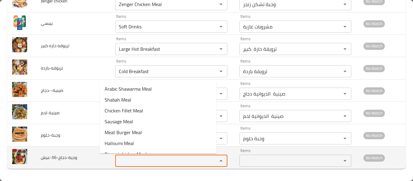
click at [121, 159] on input "Items" at bounding box center [162, 161] width 91 height 8
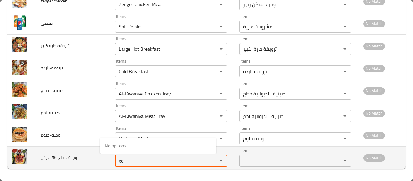
type input "x"
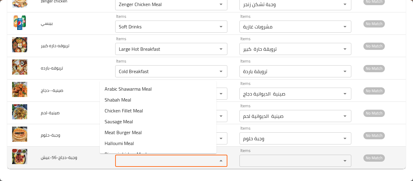
type input "v"
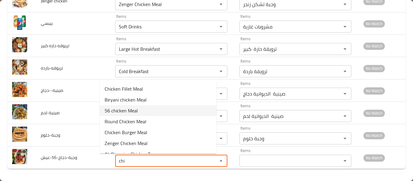
click at [139, 112] on li "56 chicken Meal" at bounding box center [158, 110] width 117 height 11
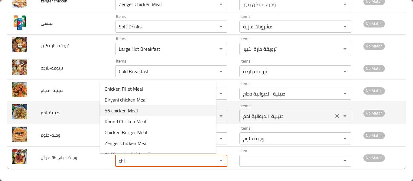
type input "56 chicken Meal"
type input "وجبة 56 دجاج"
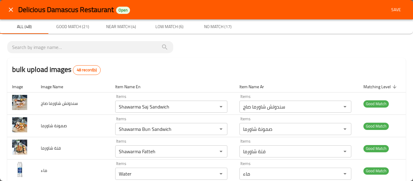
type input "56 chicken Meal"
click at [395, 12] on span "Save" at bounding box center [396, 10] width 15 height 8
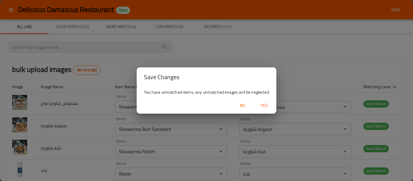
click at [264, 106] on span "Yes" at bounding box center [264, 106] width 15 height 8
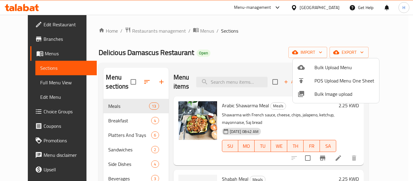
click at [27, 85] on div at bounding box center [206, 90] width 413 height 181
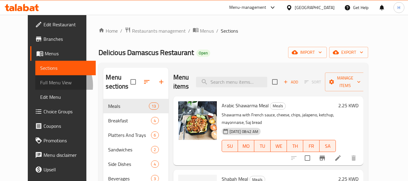
click at [40, 85] on span "Full Menu View" at bounding box center [65, 82] width 51 height 7
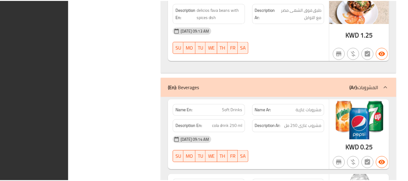
scroll to position [3000, 0]
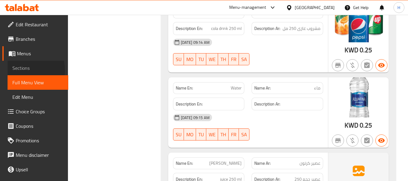
drag, startPoint x: 19, startPoint y: 70, endPoint x: 41, endPoint y: 73, distance: 21.4
click at [19, 70] on span "Sections" at bounding box center [37, 67] width 51 height 7
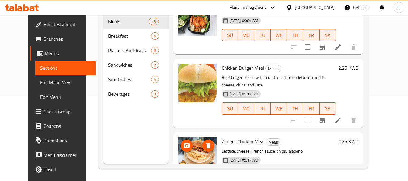
scroll to position [747, 0]
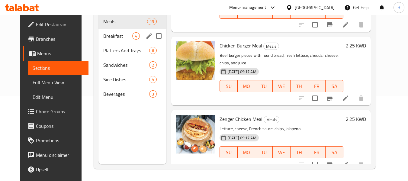
click at [101, 40] on div "Breakfast 4" at bounding box center [133, 36] width 68 height 15
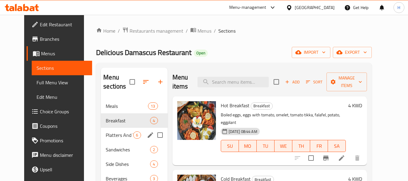
click at [106, 134] on span "Platters And Trays" at bounding box center [120, 135] width 28 height 7
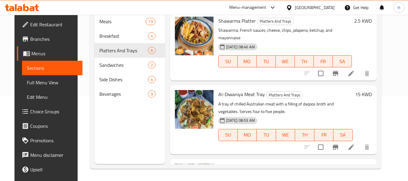
scroll to position [255, 0]
